Goal: Transaction & Acquisition: Purchase product/service

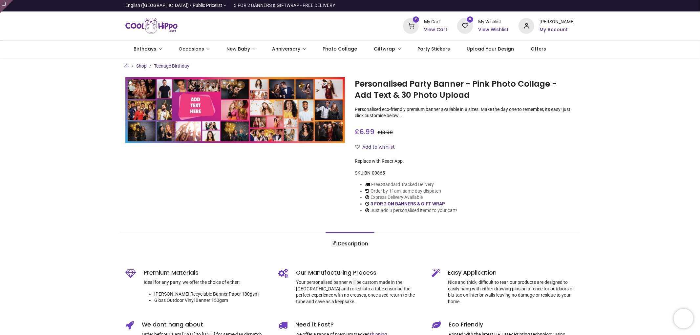
type input "**********"
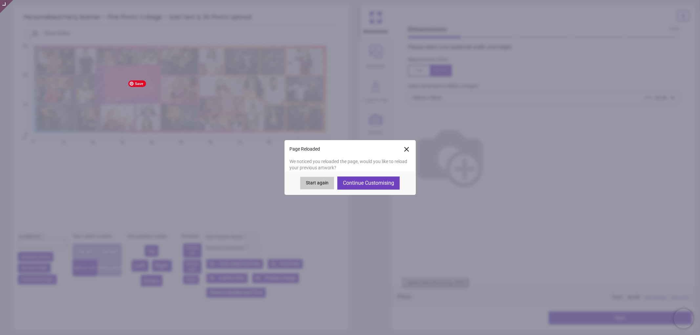
type textarea "**********"
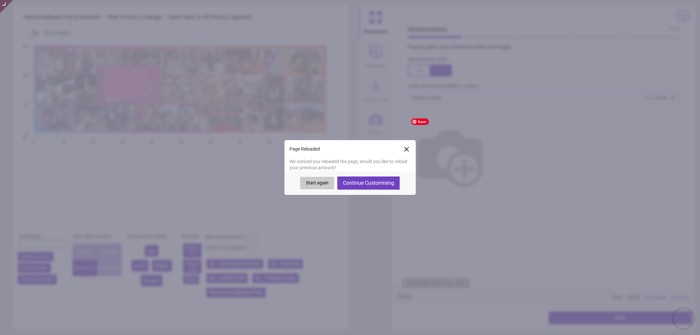
click at [405, 149] on icon at bounding box center [407, 149] width 8 height 8
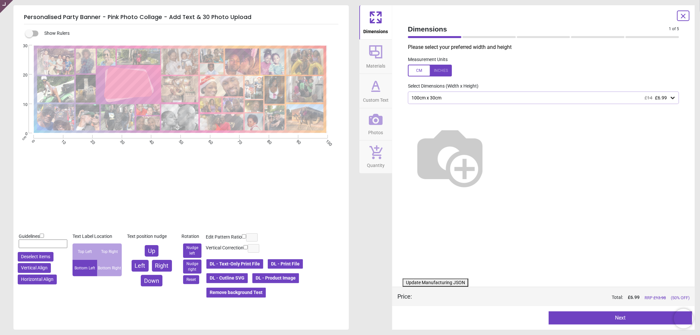
click at [314, 30] on div "Show Rulers" at bounding box center [189, 34] width 320 height 8
